Goal: Task Accomplishment & Management: Manage account settings

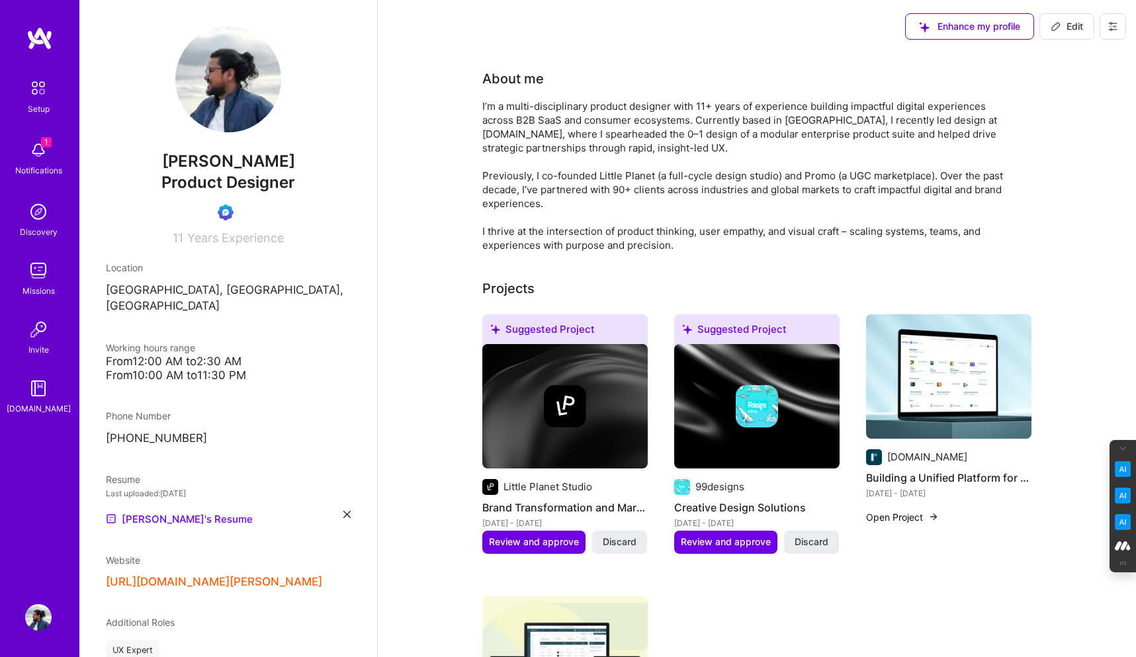
click at [1116, 22] on icon at bounding box center [1112, 26] width 11 height 11
click at [1068, 128] on button "Log Out" at bounding box center [1076, 124] width 99 height 34
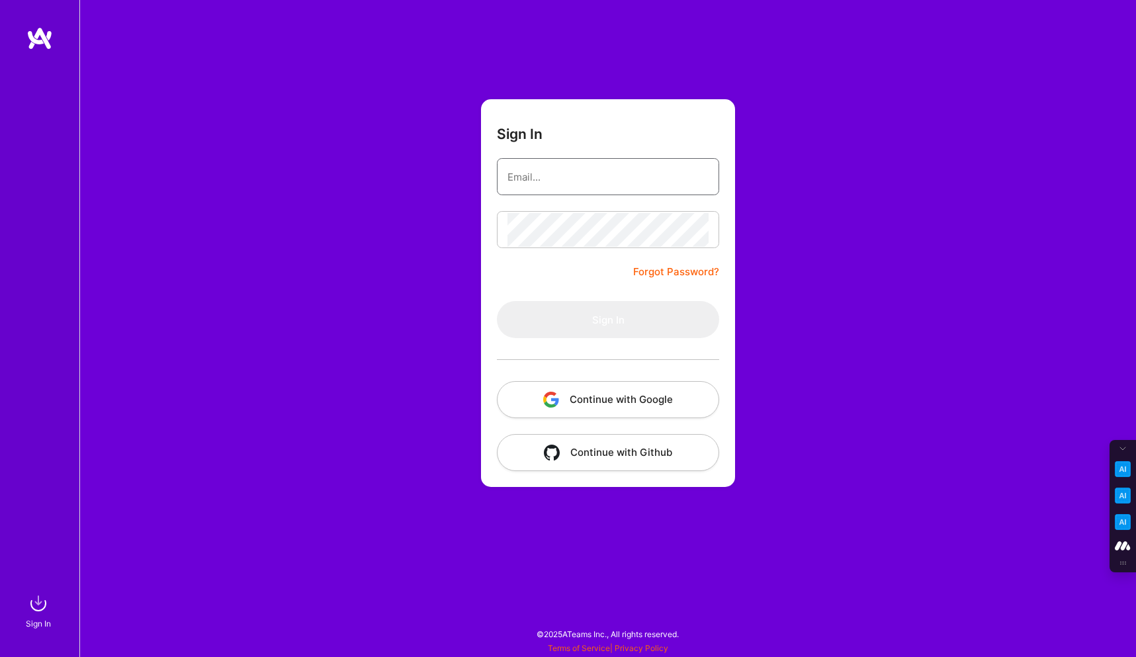
click at [583, 173] on input "email" at bounding box center [607, 177] width 201 height 34
type input "[PERSON_NAME][EMAIL_ADDRESS][DOMAIN_NAME]"
click at [582, 401] on button "Continue with Google" at bounding box center [608, 399] width 222 height 37
